Goal: Information Seeking & Learning: Learn about a topic

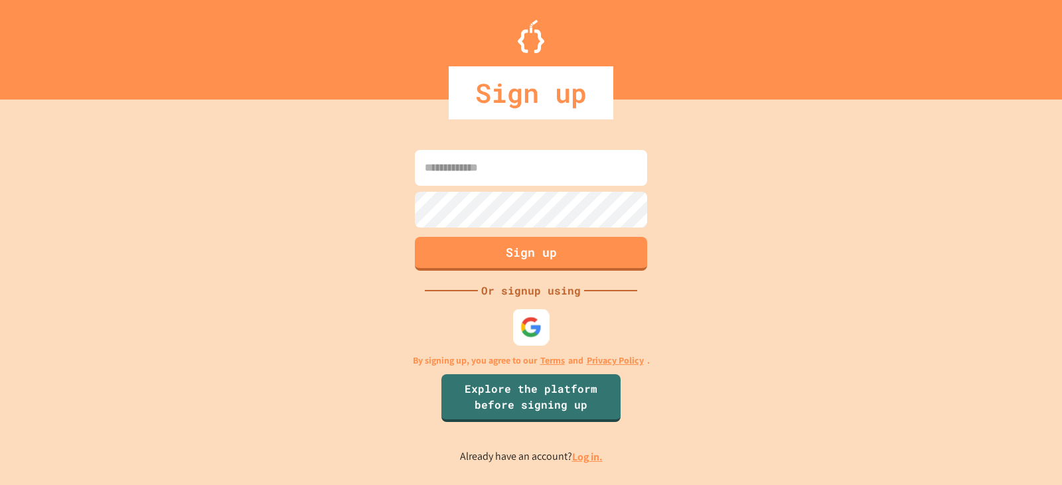
click at [540, 325] on img at bounding box center [531, 327] width 22 height 22
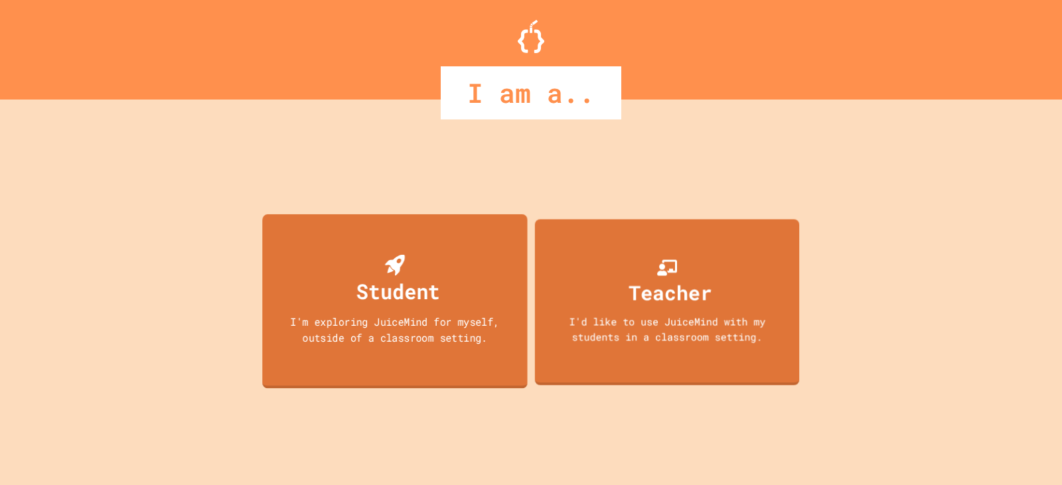
click at [325, 263] on div "Student I'm exploring JuiceMind for myself, outside of a classroom setting." at bounding box center [394, 301] width 265 height 175
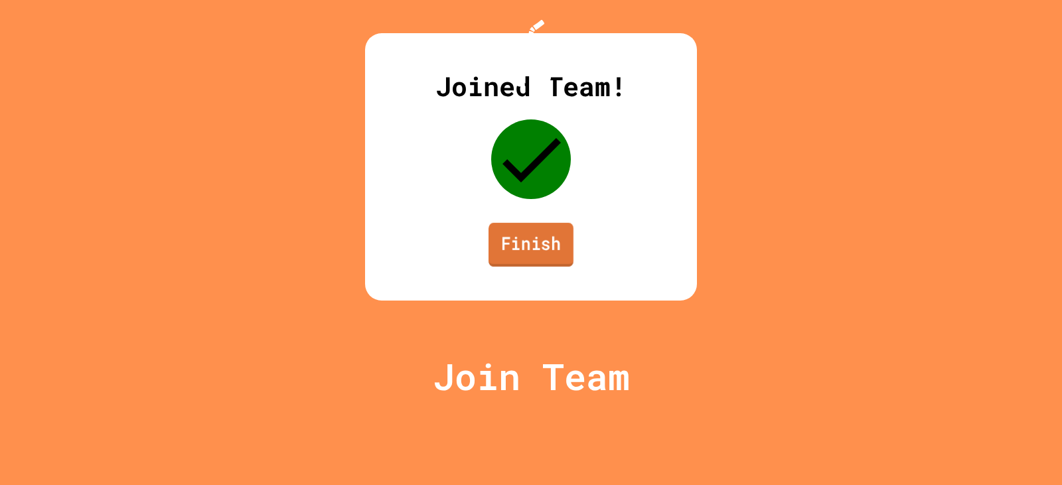
click at [538, 267] on link "Finish" at bounding box center [530, 245] width 85 height 44
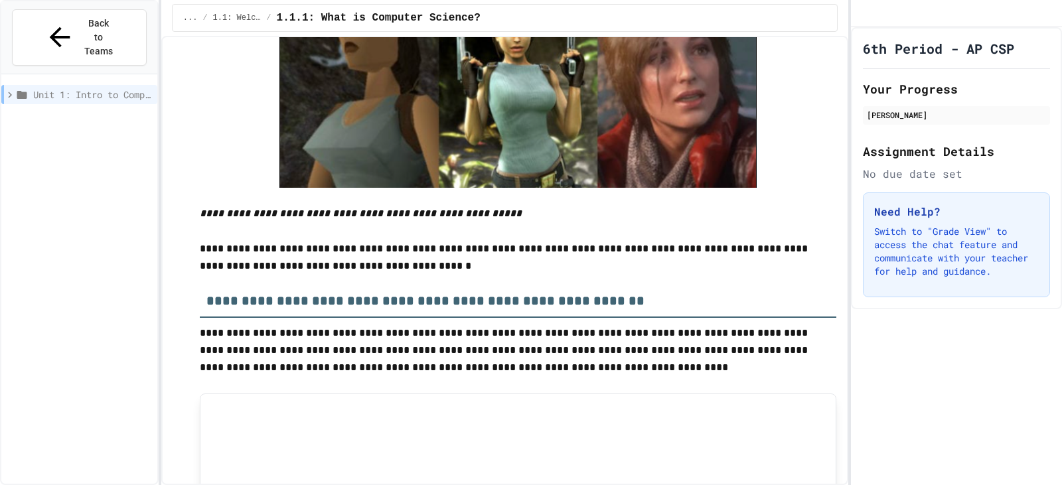
scroll to position [4826, 0]
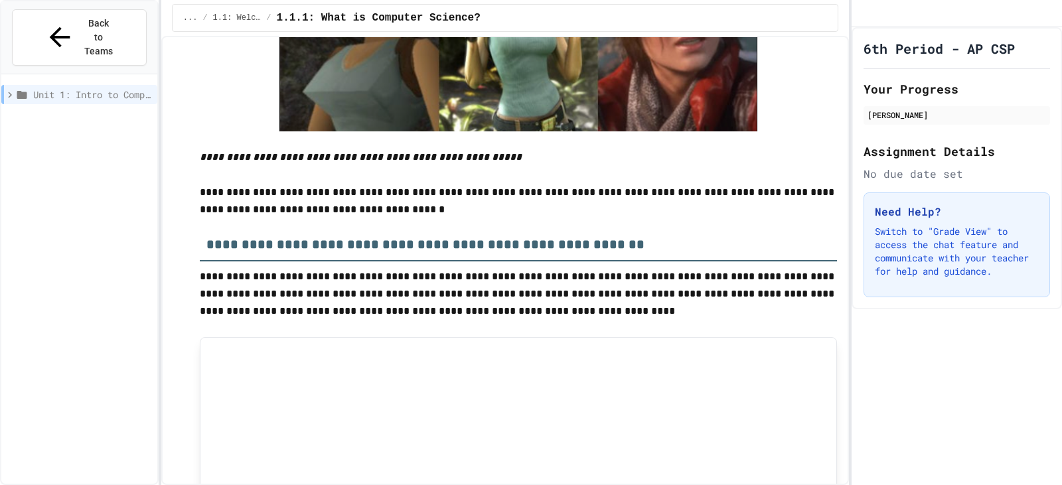
click at [851, 418] on div "**********" at bounding box center [531, 242] width 1062 height 485
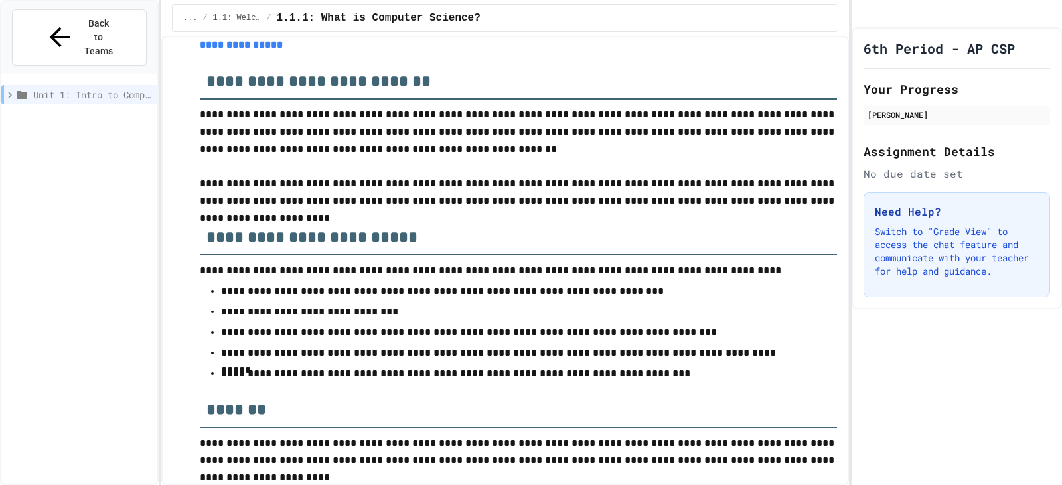
scroll to position [5574, 0]
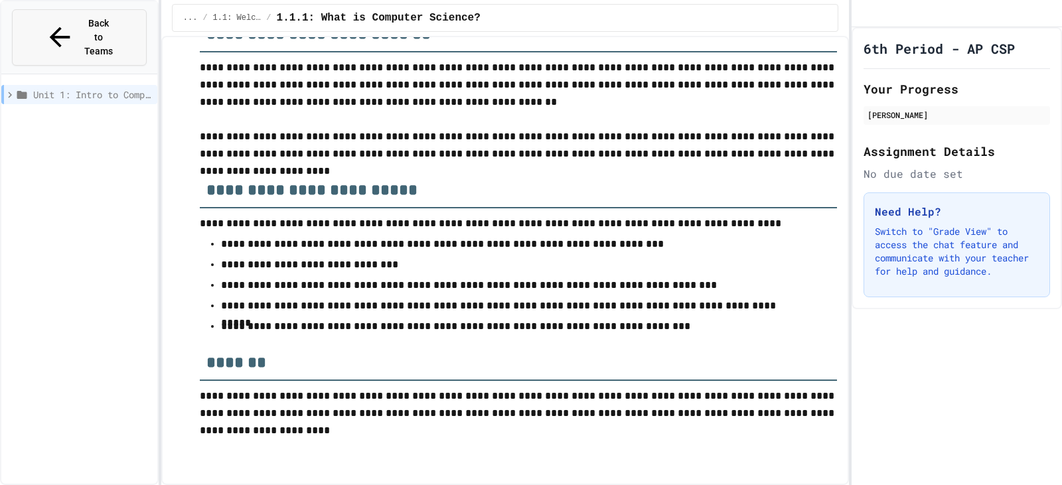
click at [83, 26] on span "Back to Teams" at bounding box center [98, 38] width 31 height 42
